Goal: Information Seeking & Learning: Learn about a topic

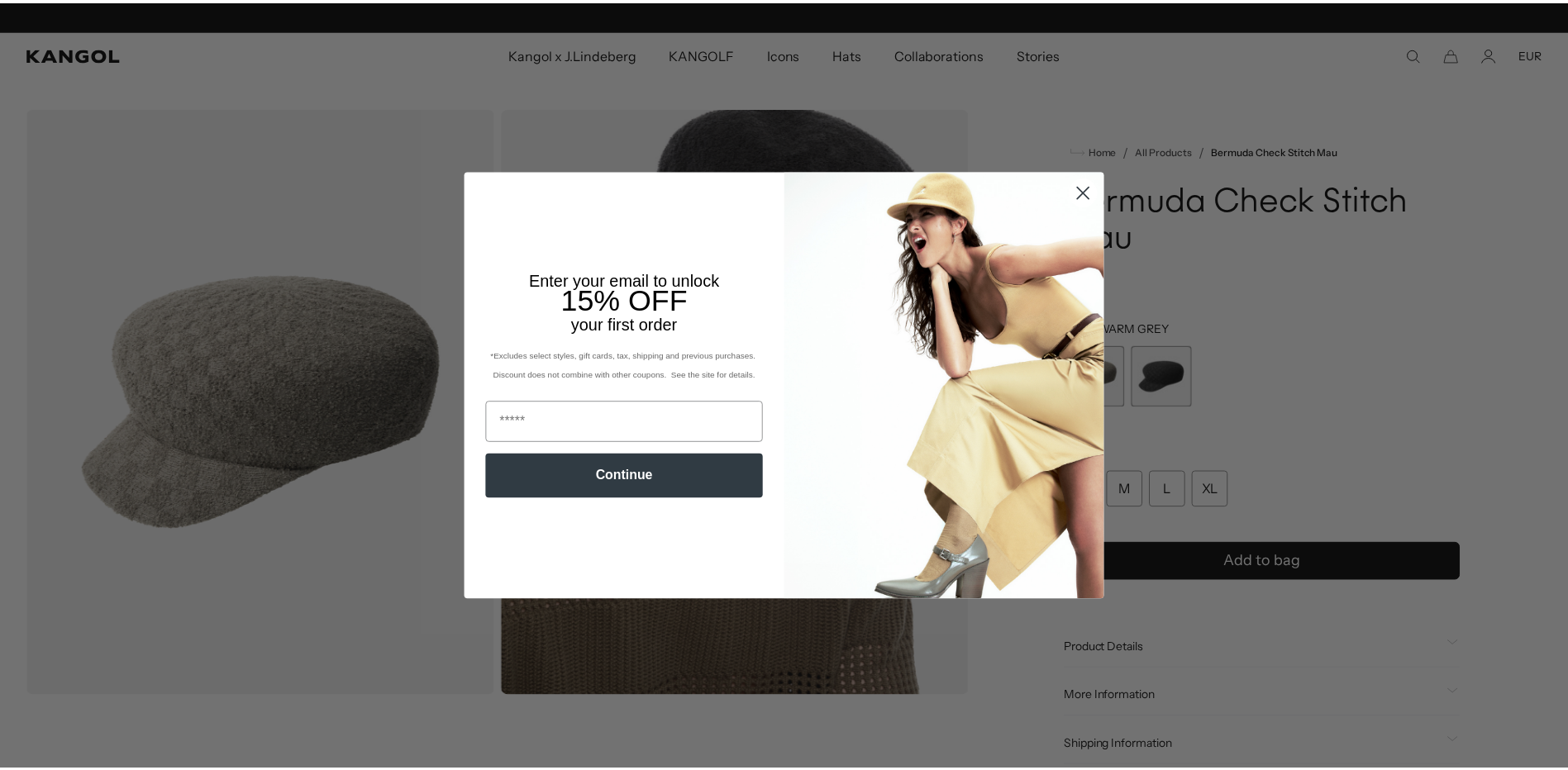
scroll to position [0, 341]
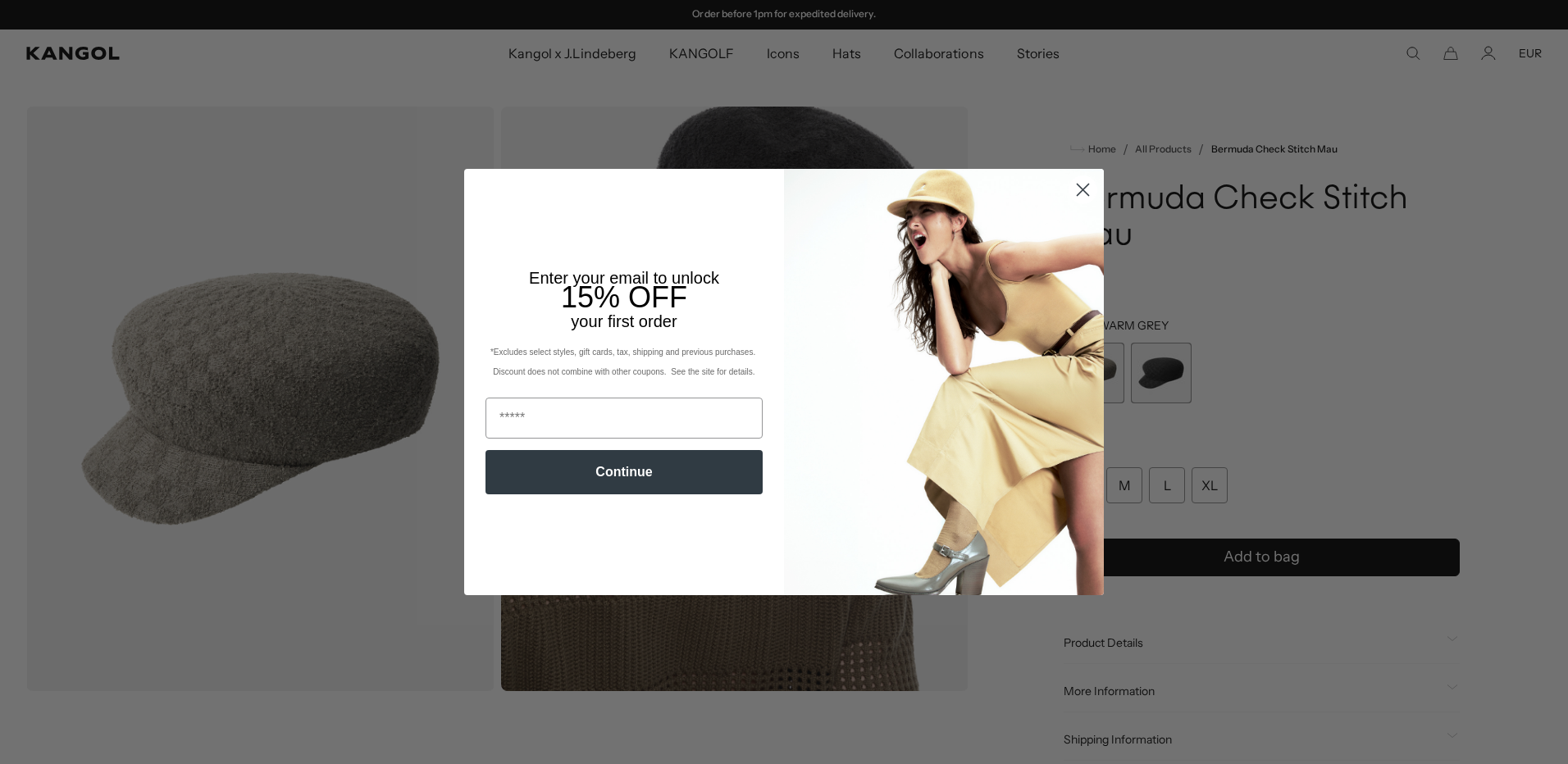
click at [1077, 184] on circle "Close dialog" at bounding box center [1083, 189] width 27 height 27
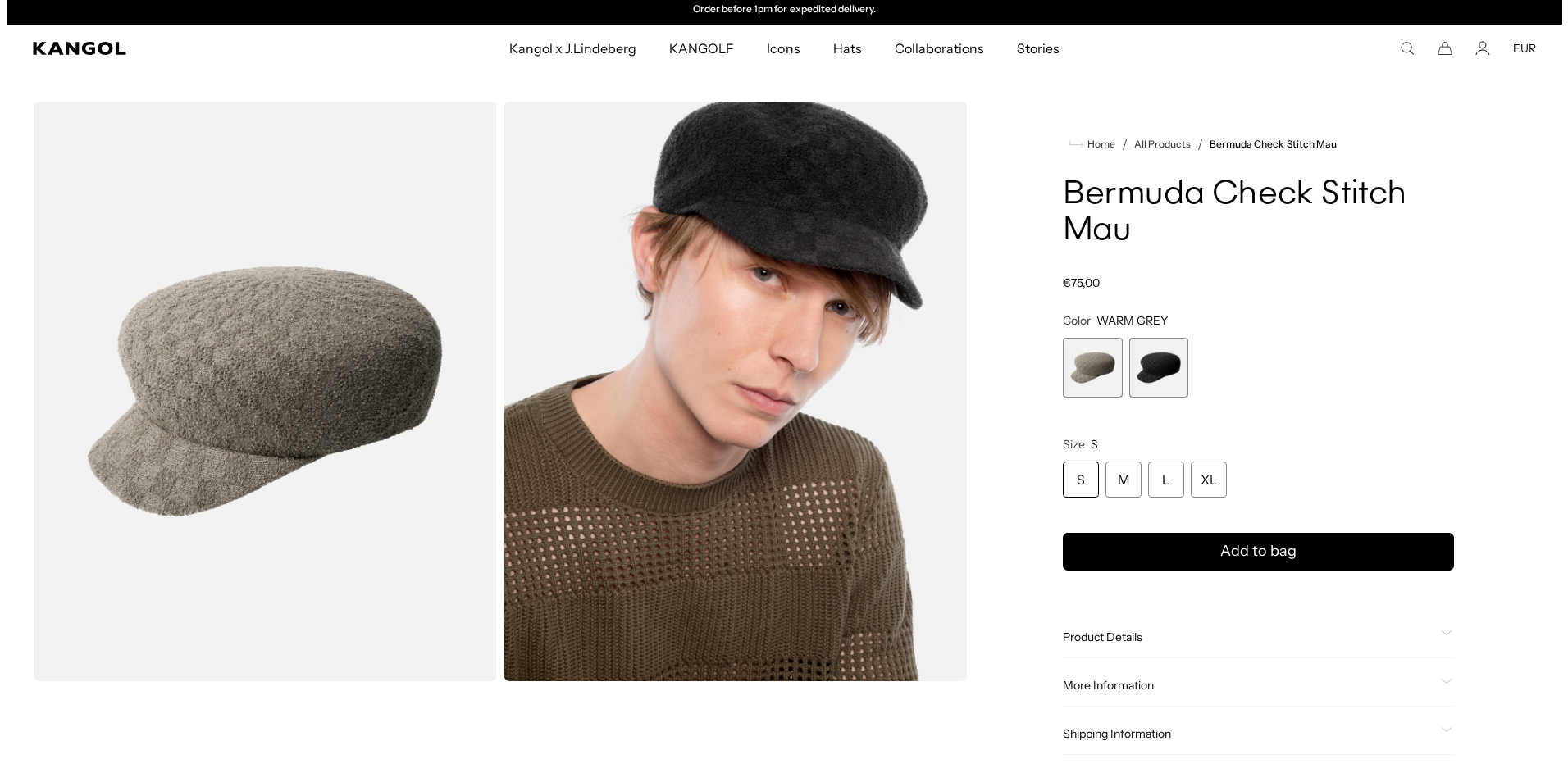
scroll to position [0, 0]
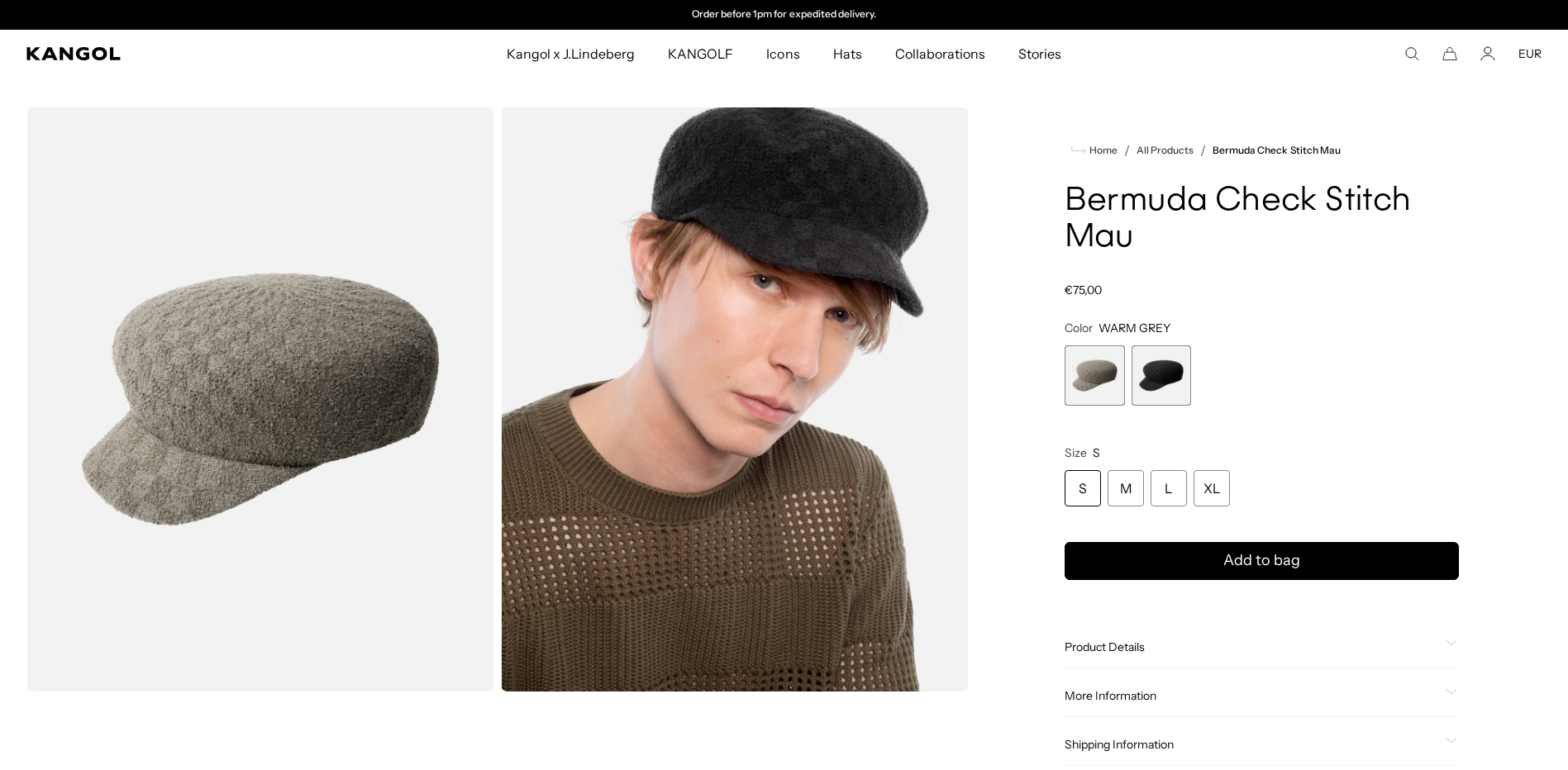
click at [716, 333] on img "Gallery Viewer" at bounding box center [734, 399] width 468 height 585
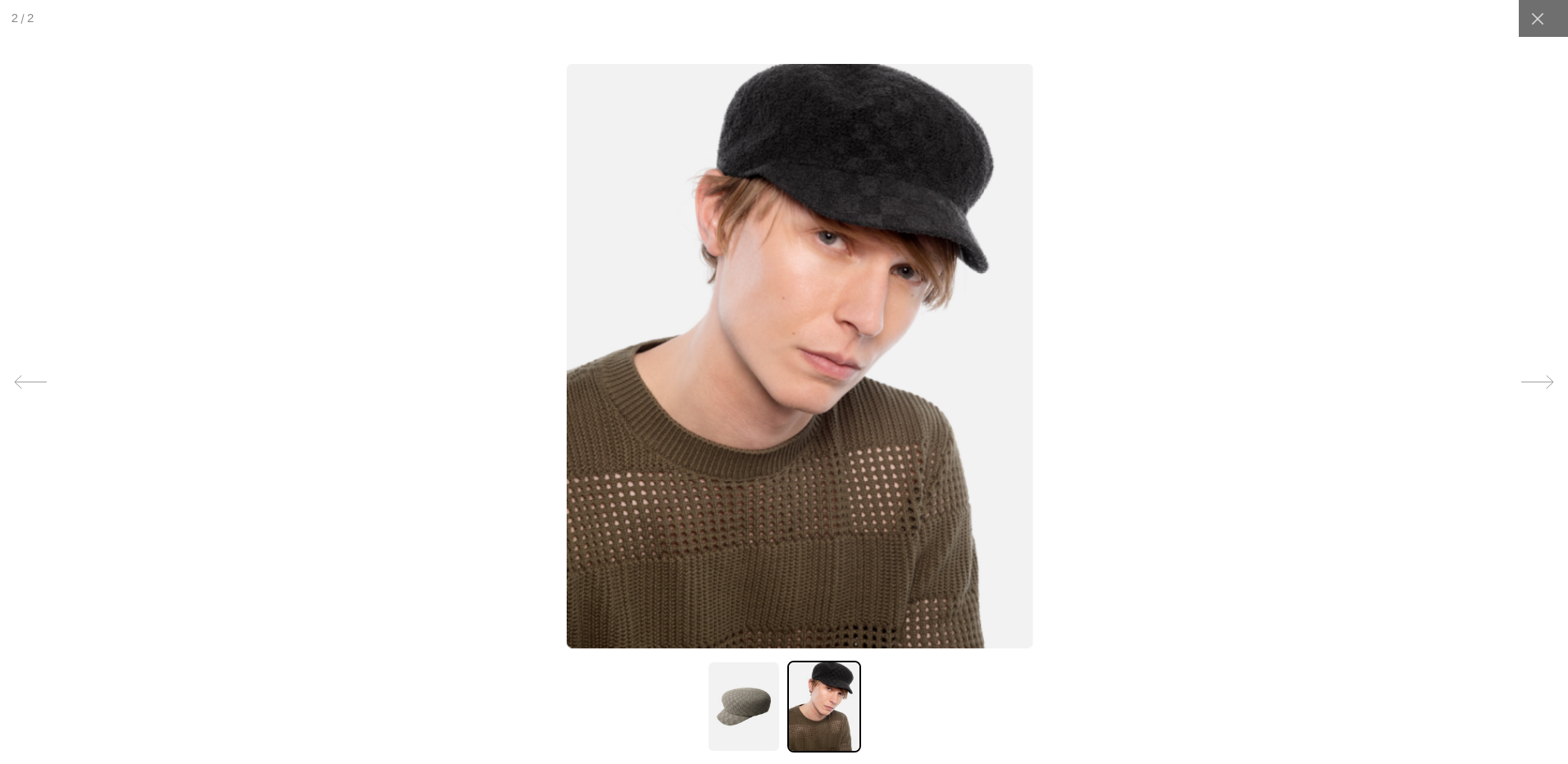
drag, startPoint x: 551, startPoint y: 418, endPoint x: 563, endPoint y: 424, distance: 13.4
click at [563, 424] on div at bounding box center [800, 382] width 1568 height 764
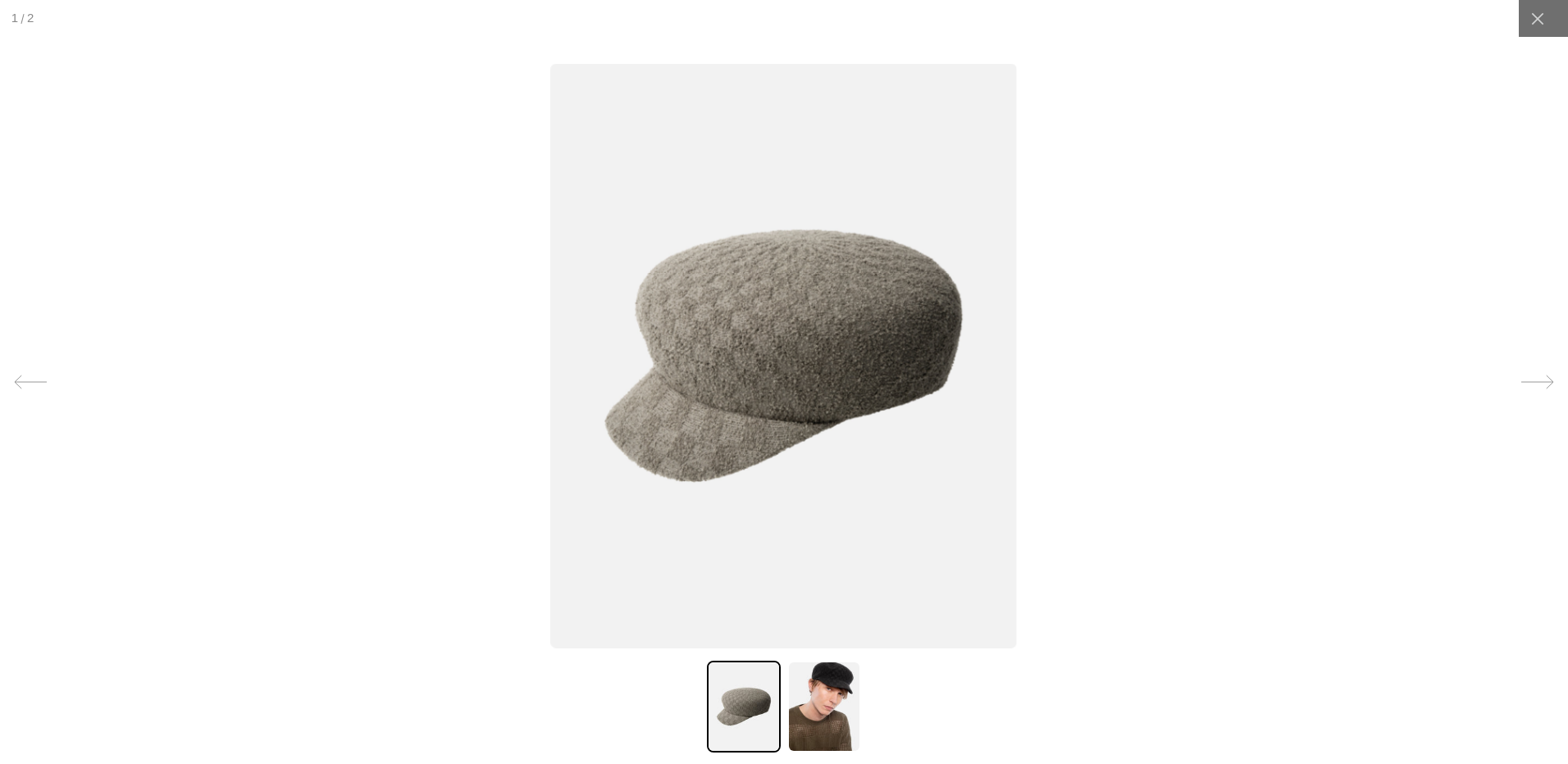
click at [831, 706] on img at bounding box center [824, 707] width 74 height 92
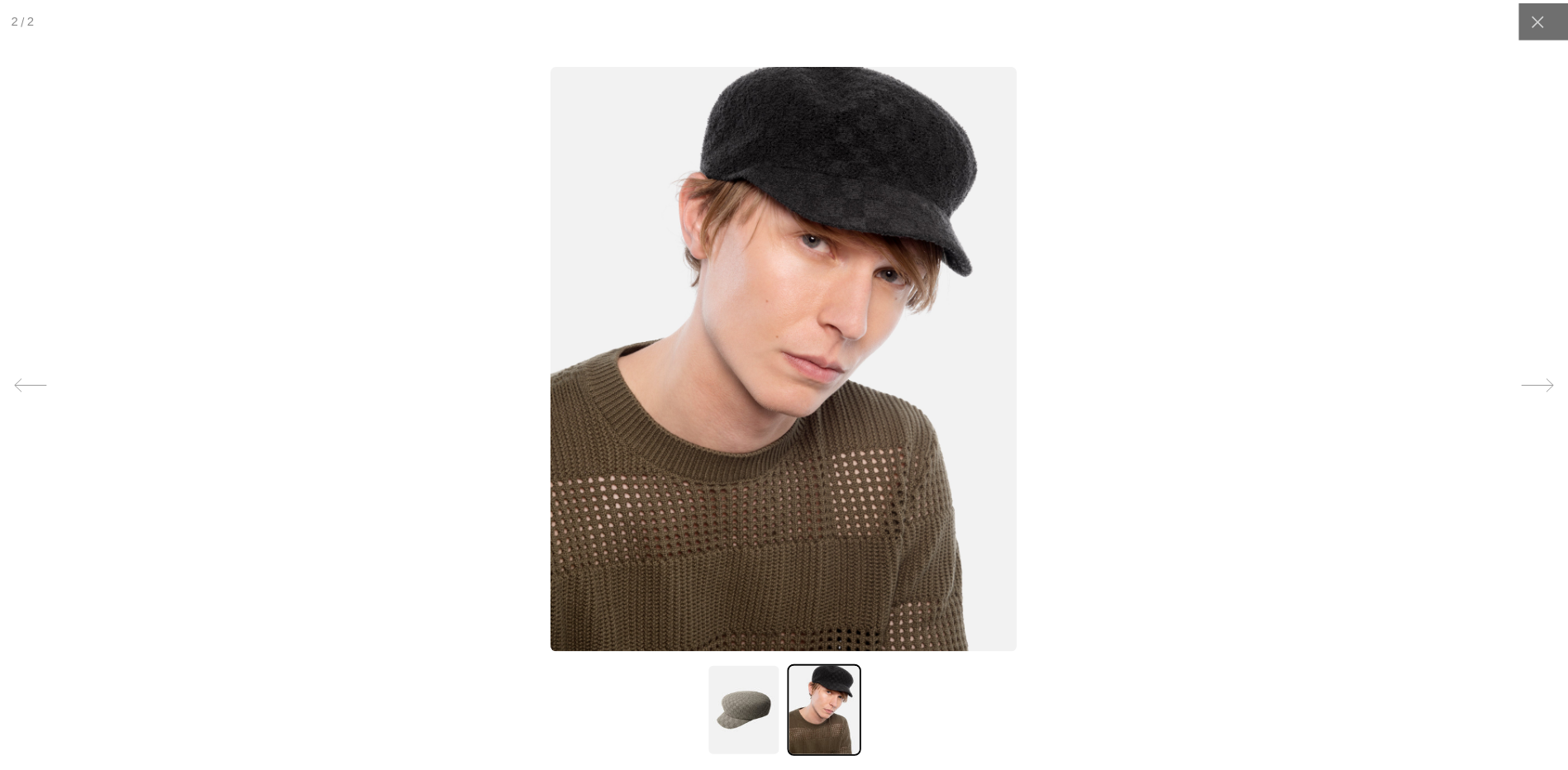
scroll to position [0, 341]
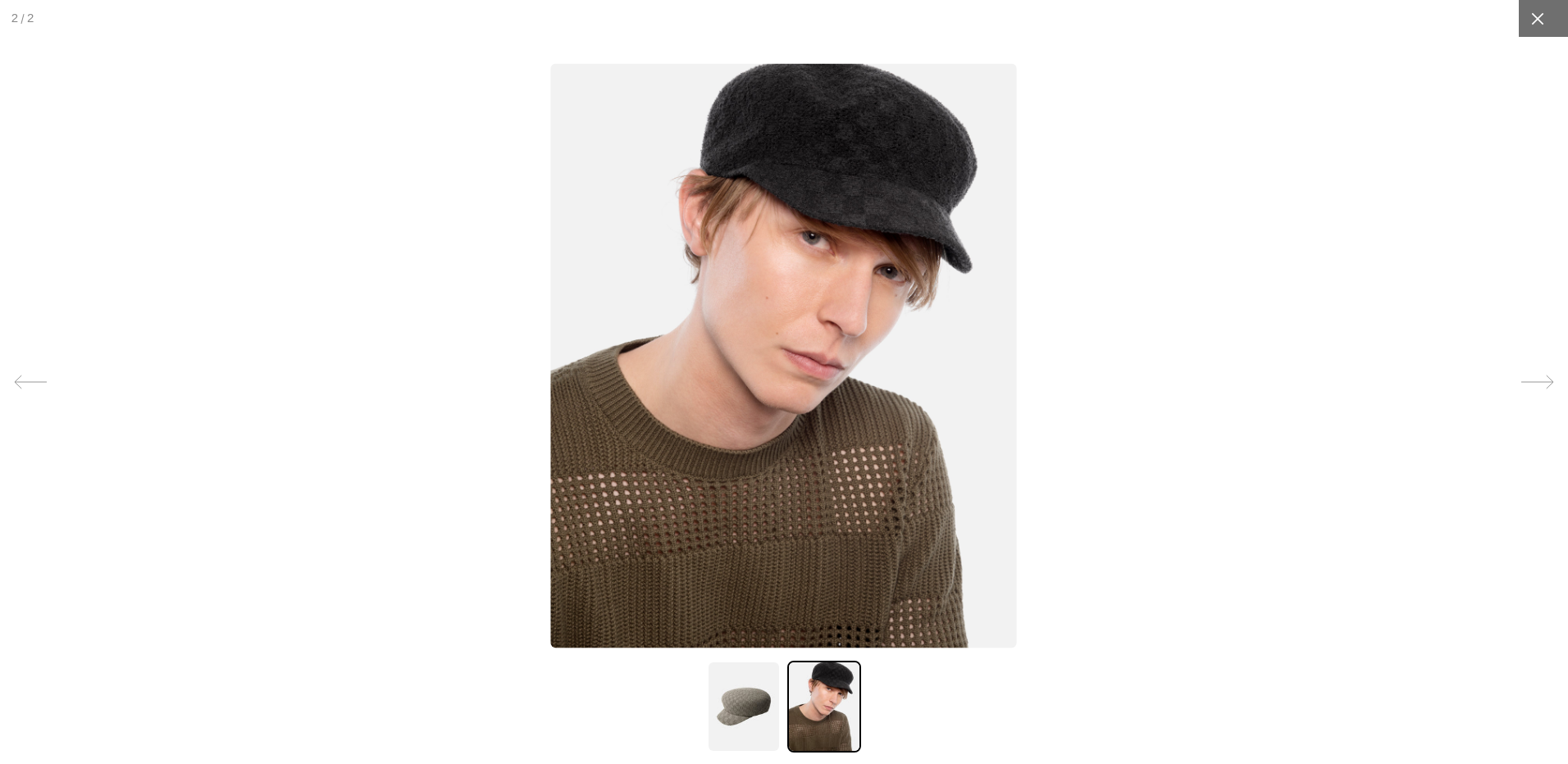
click at [1529, 31] on div at bounding box center [1537, 18] width 37 height 37
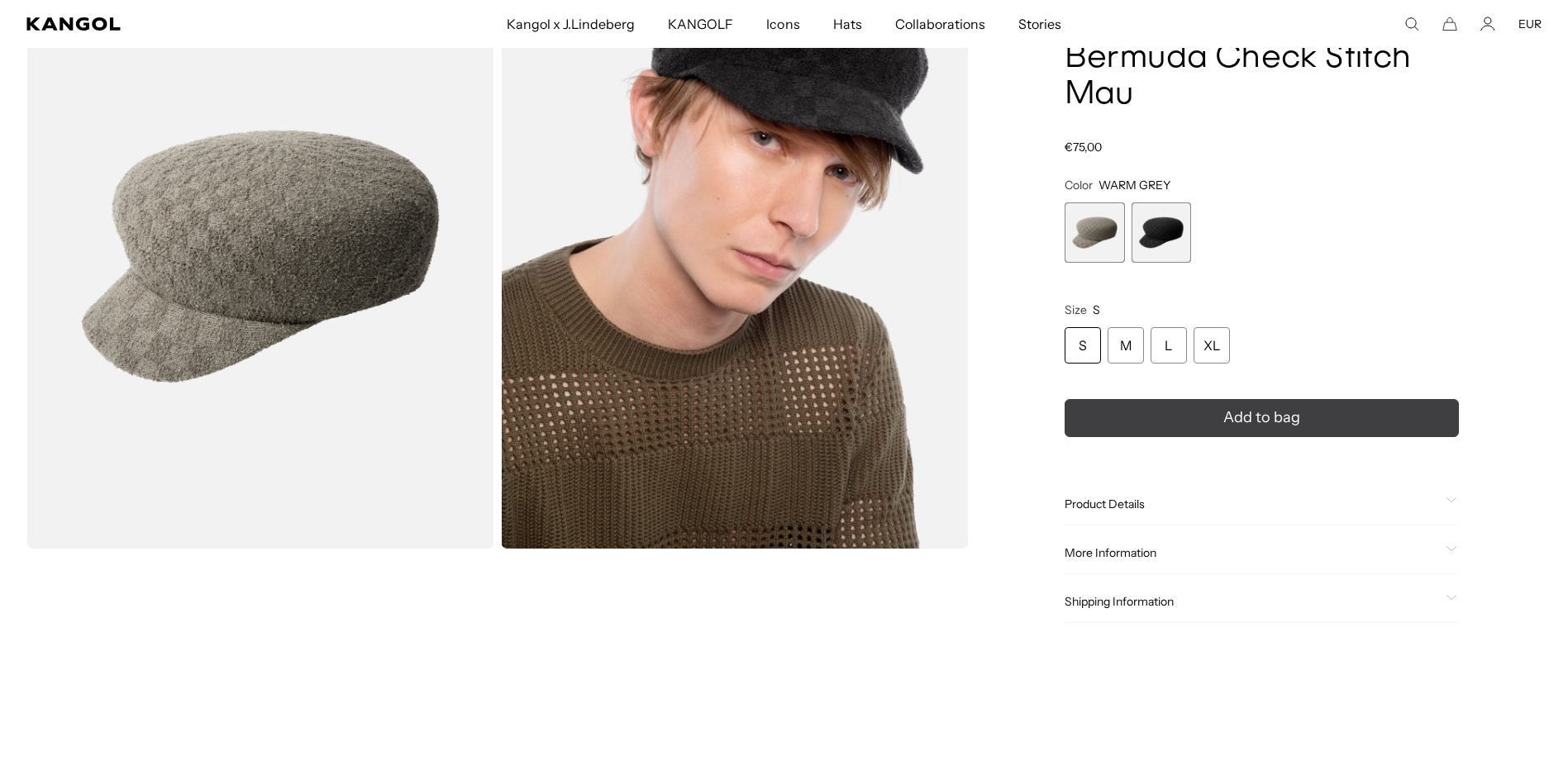
scroll to position [0, 0]
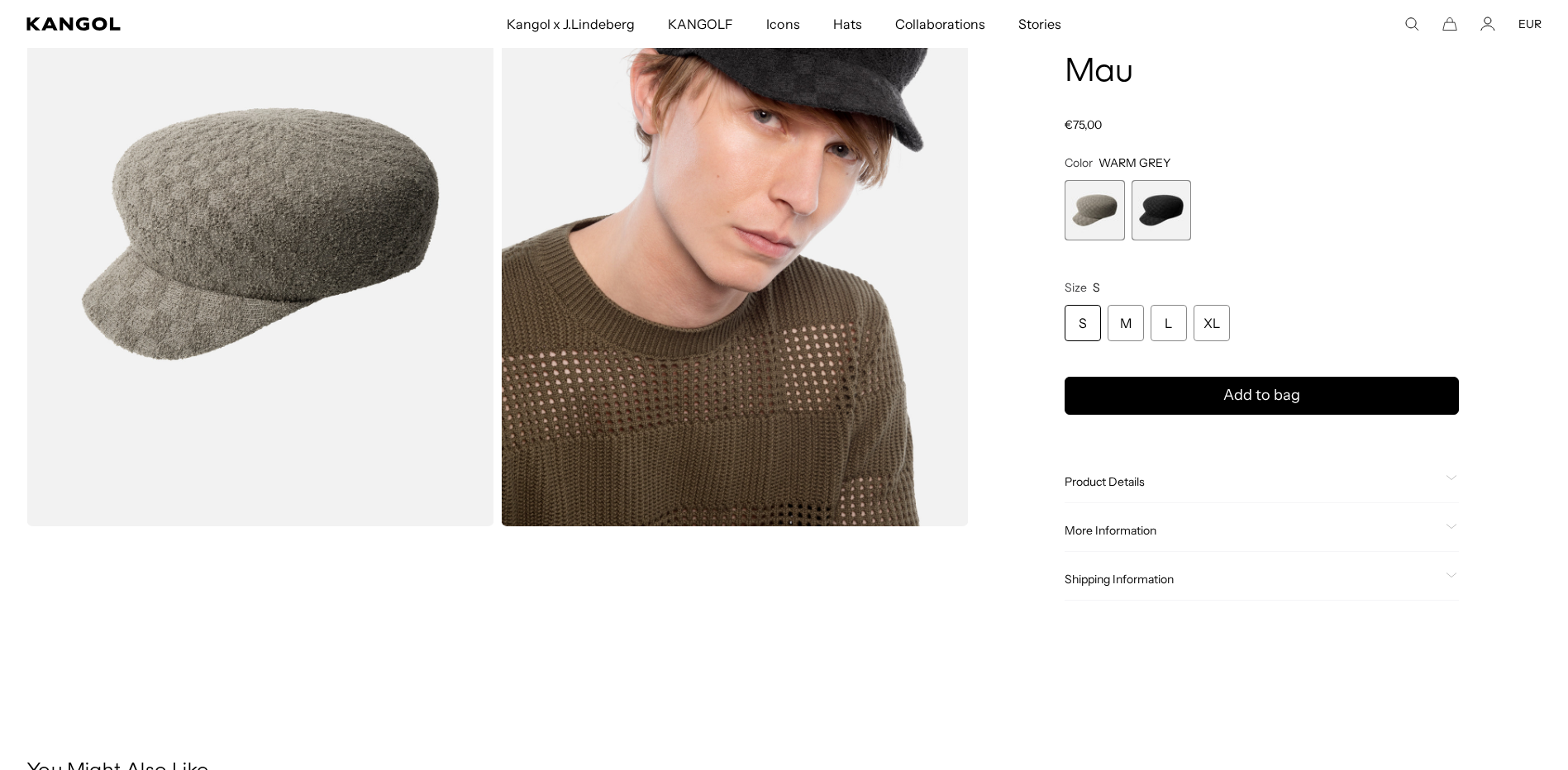
click at [1121, 481] on span "Product Details" at bounding box center [1252, 482] width 374 height 15
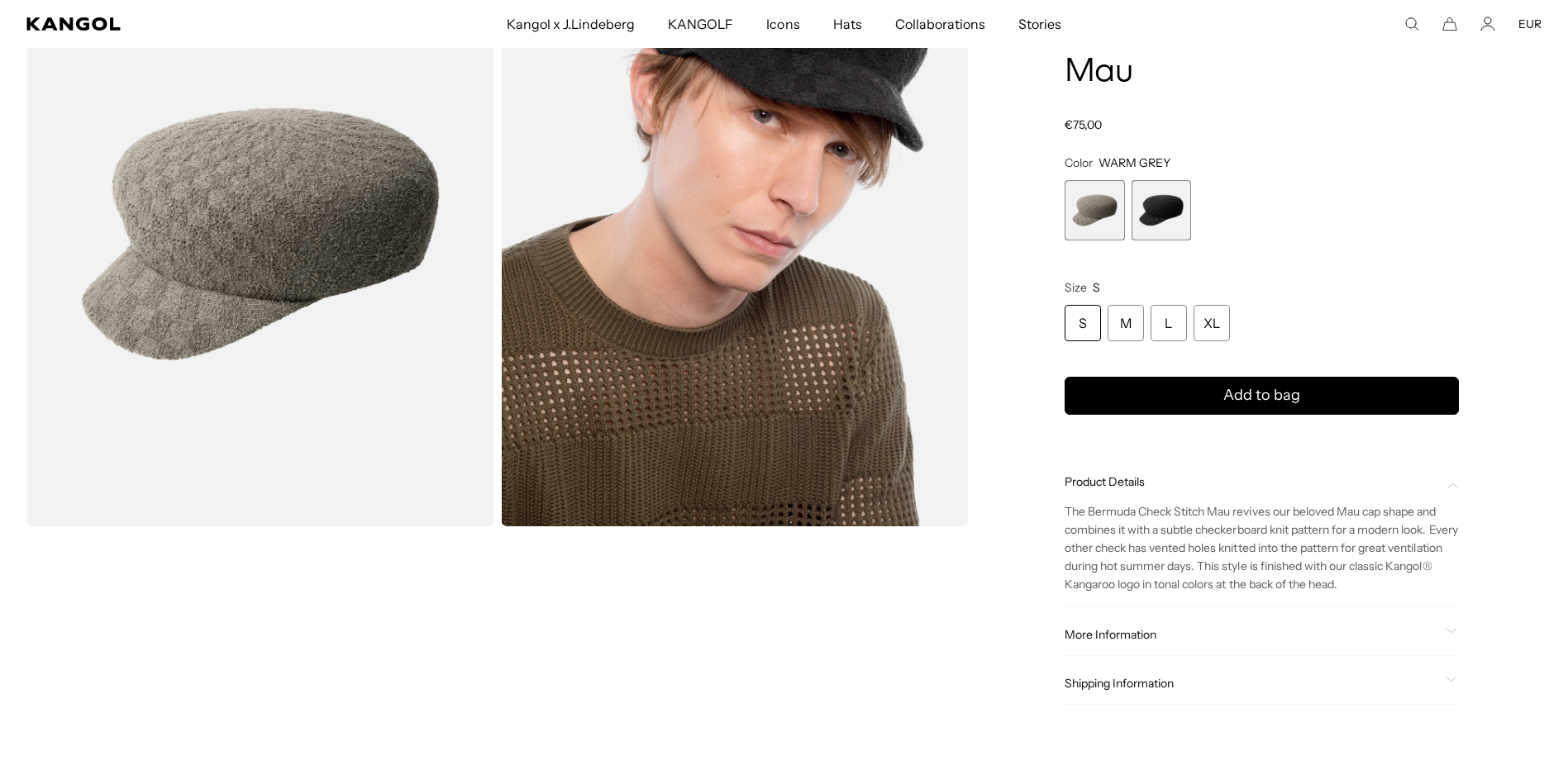
click at [1099, 630] on span "More Information" at bounding box center [1252, 634] width 374 height 15
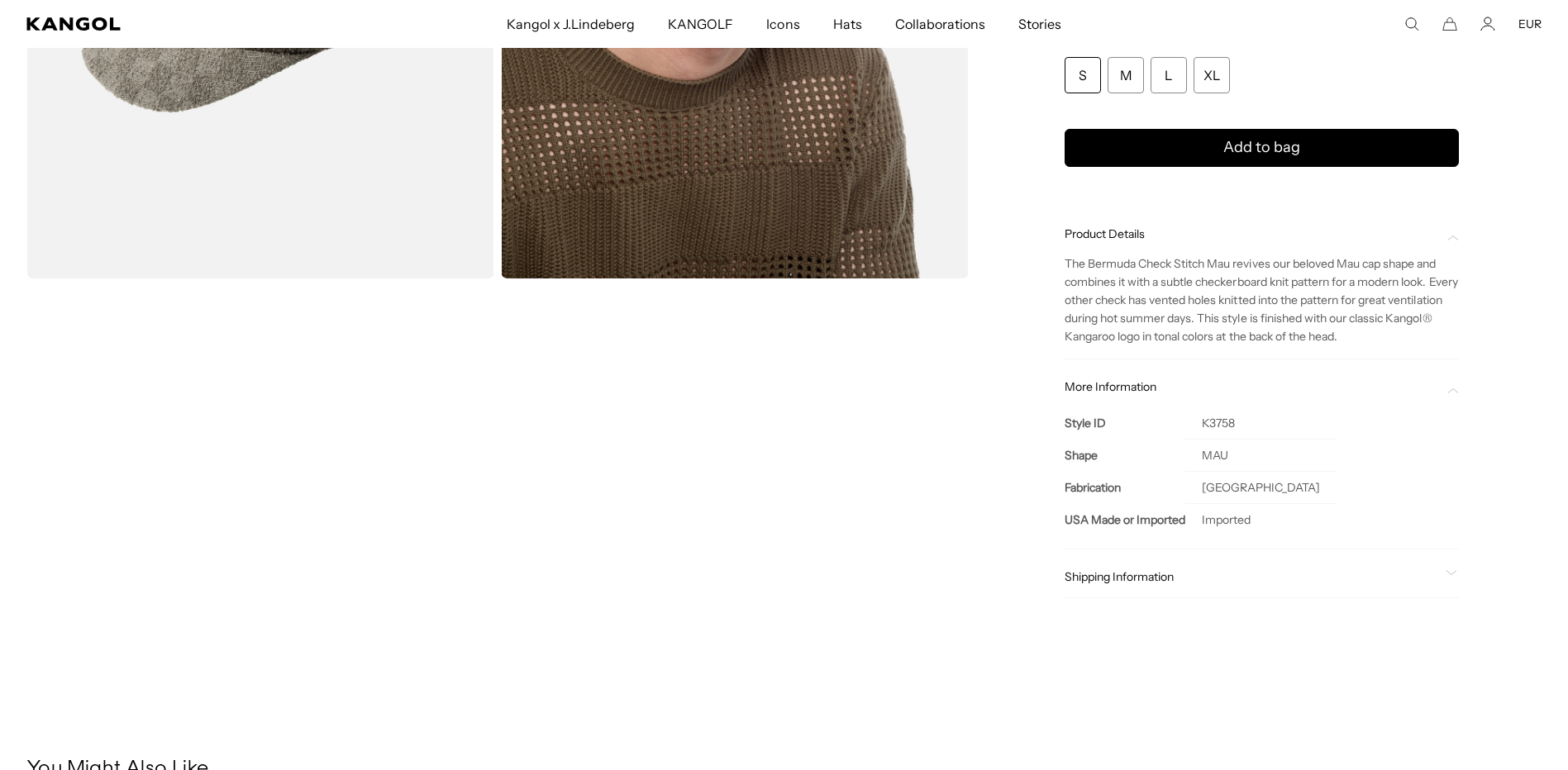
click at [1119, 578] on span "Shipping Information" at bounding box center [1252, 577] width 374 height 15
click at [1086, 578] on span "Shipping Information" at bounding box center [1252, 577] width 374 height 15
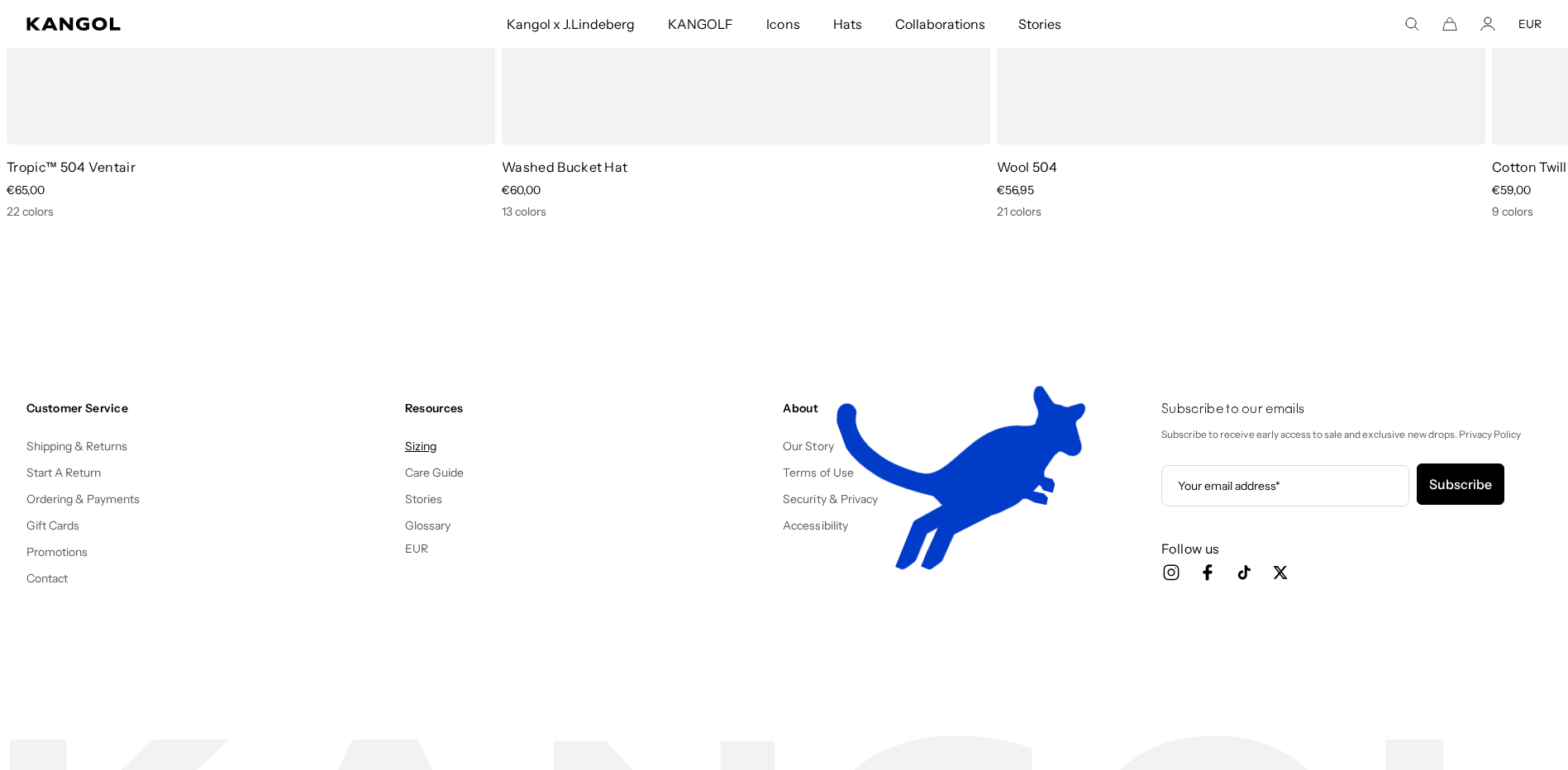
click at [420, 447] on link "Sizing" at bounding box center [420, 446] width 31 height 15
